Goal: Information Seeking & Learning: Learn about a topic

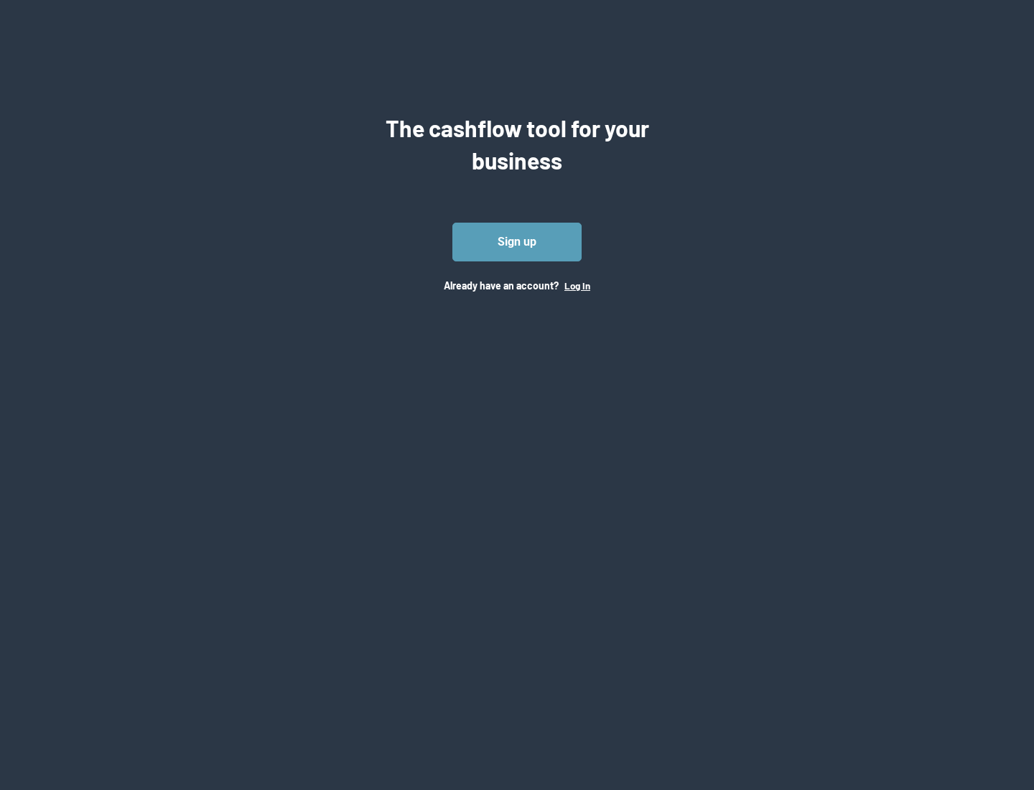
click at [577, 285] on button "Log In" at bounding box center [578, 285] width 26 height 11
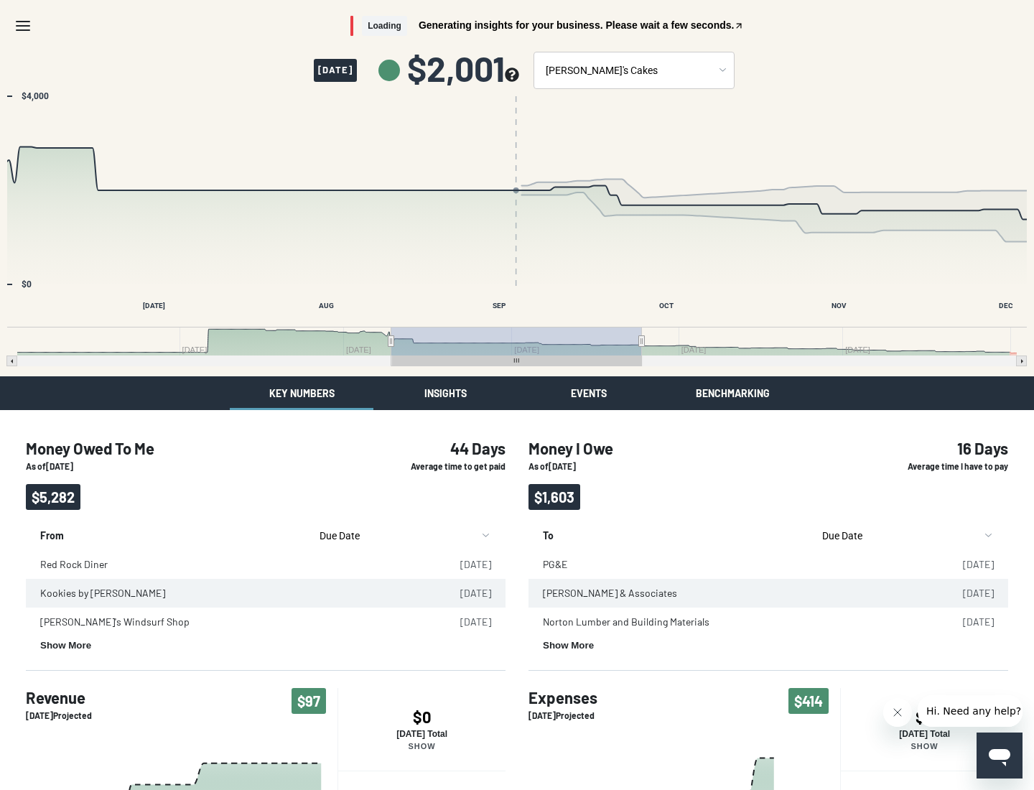
click at [445, 393] on button "Insights" at bounding box center [446, 393] width 144 height 34
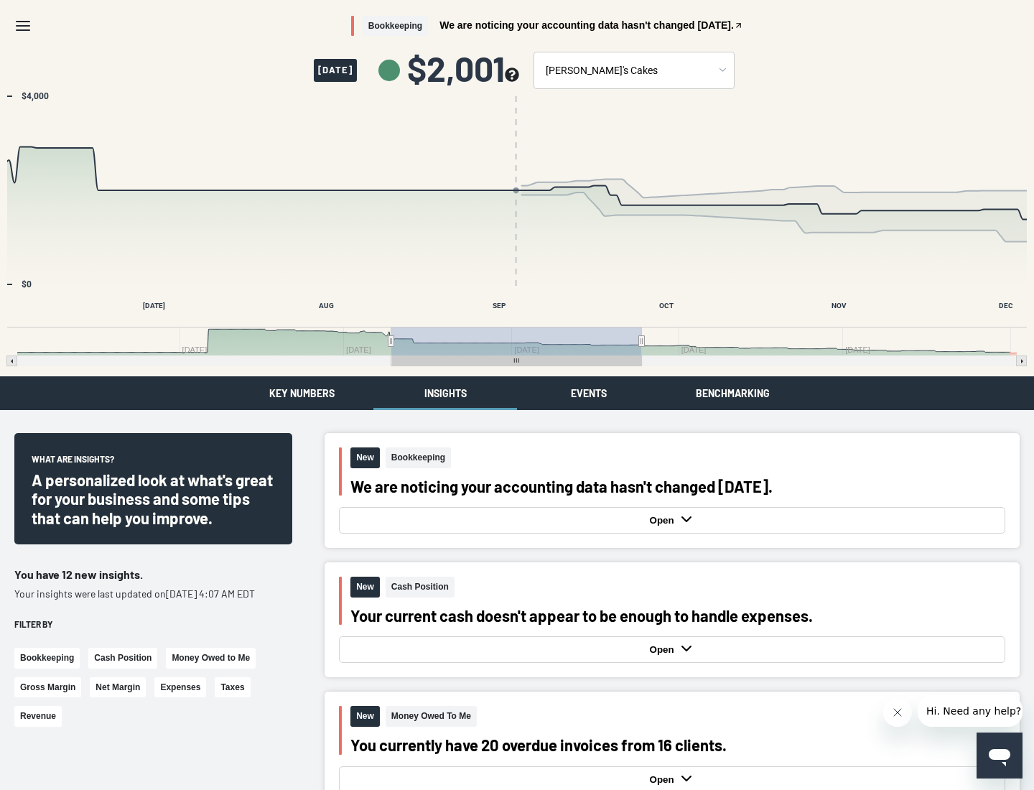
click at [589, 393] on button "Events" at bounding box center [589, 393] width 144 height 34
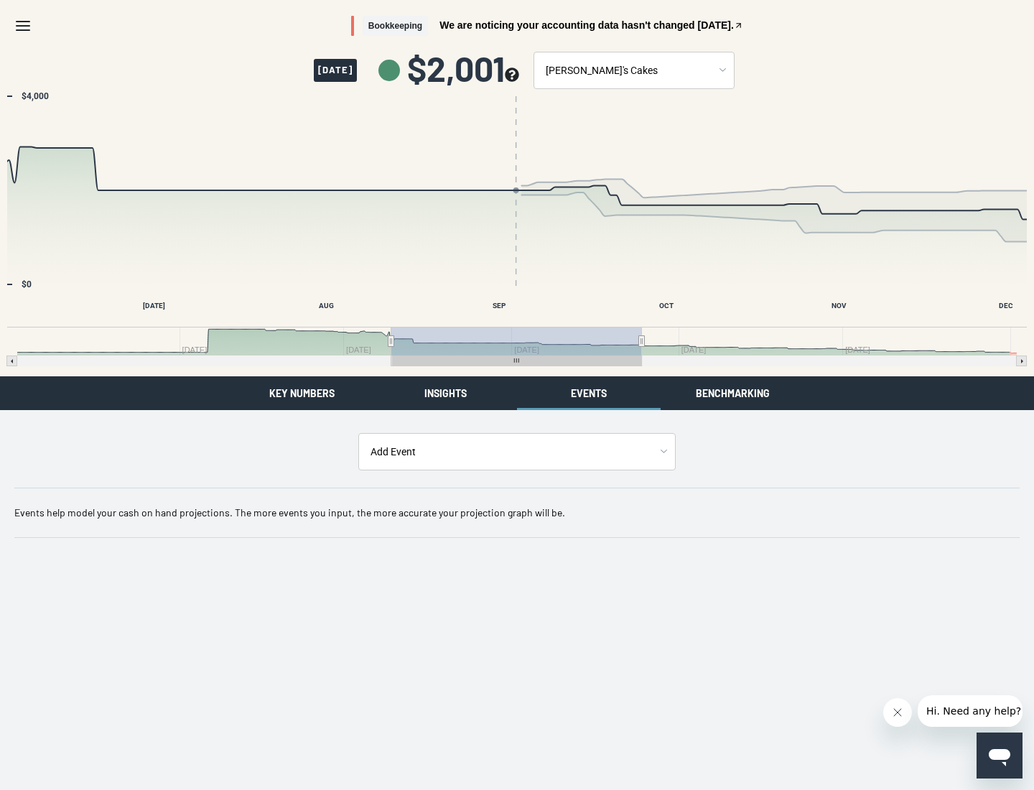
click at [733, 393] on button "Benchmarking" at bounding box center [733, 393] width 144 height 34
